Goal: Task Accomplishment & Management: Use online tool/utility

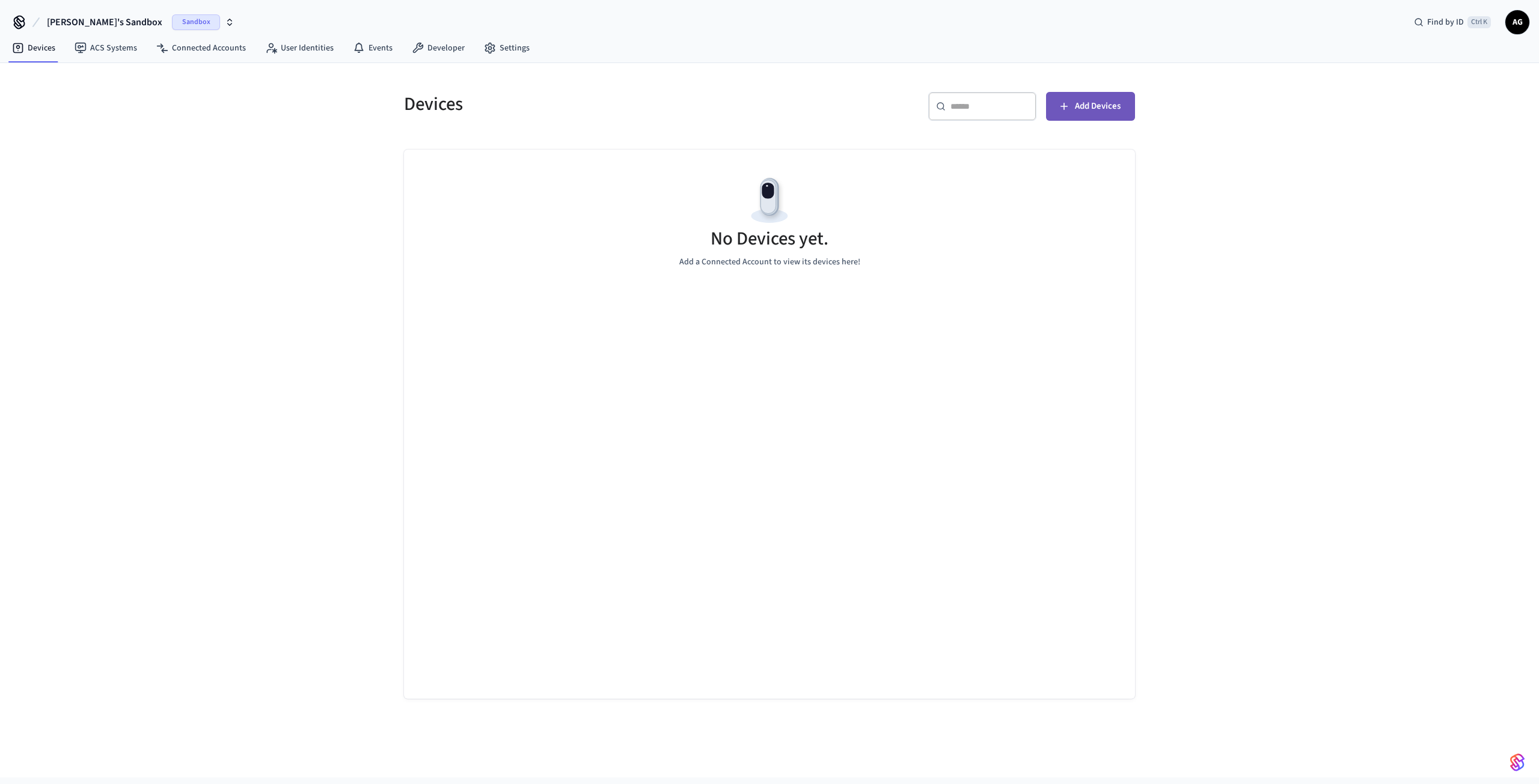
click at [1089, 107] on span "Add Devices" at bounding box center [1098, 106] width 46 height 16
click at [423, 50] on link "Developer" at bounding box center [438, 47] width 72 height 22
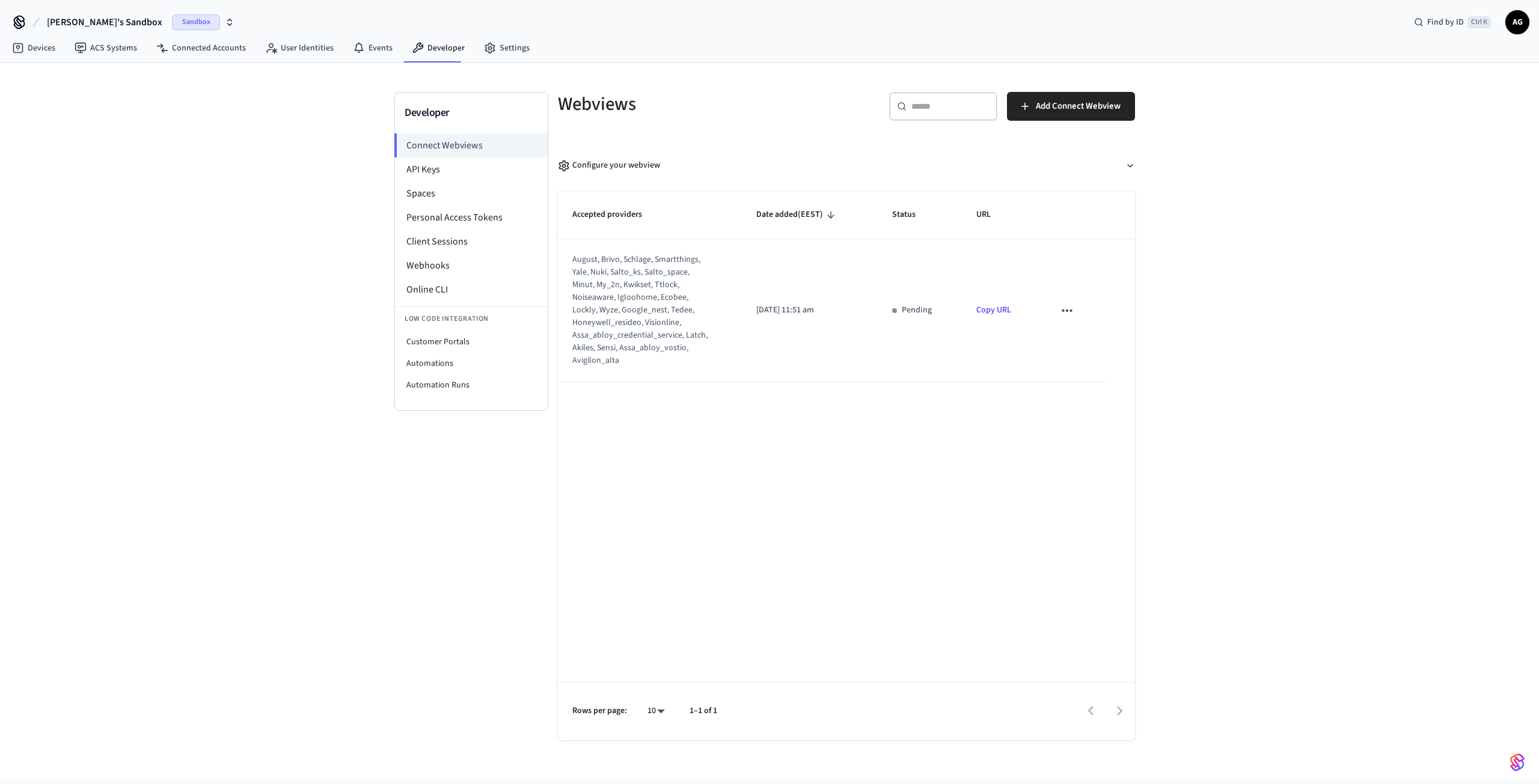
click at [999, 307] on link "Copy URL" at bounding box center [994, 310] width 35 height 12
